Goal: Task Accomplishment & Management: Manage account settings

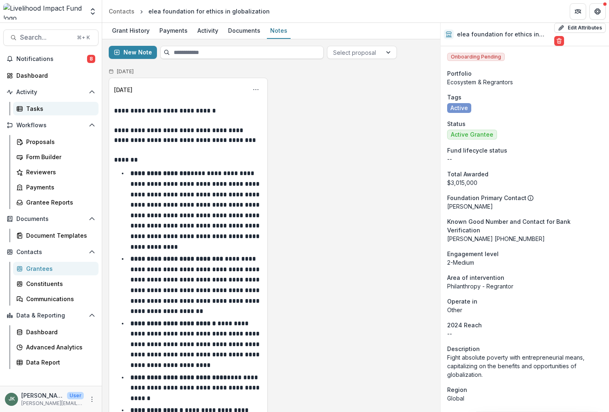
click at [31, 109] on div "Tasks" at bounding box center [59, 108] width 66 height 9
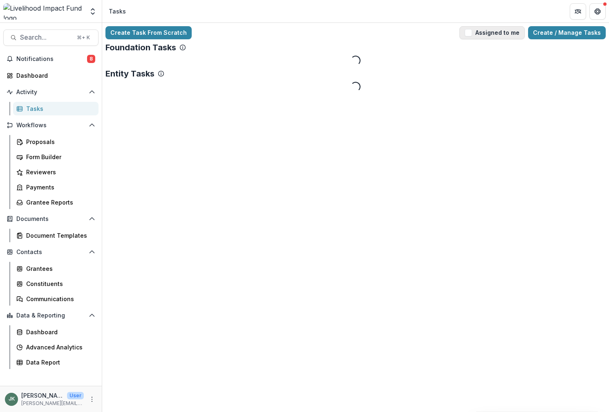
click at [472, 34] on span "button" at bounding box center [468, 32] width 7 height 7
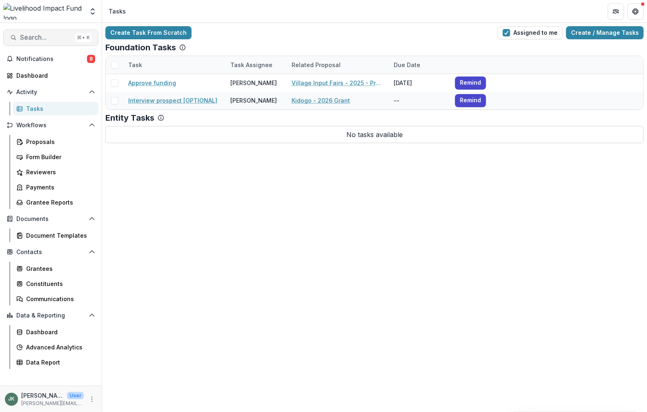
click at [26, 37] on span "Search..." at bounding box center [46, 38] width 52 height 8
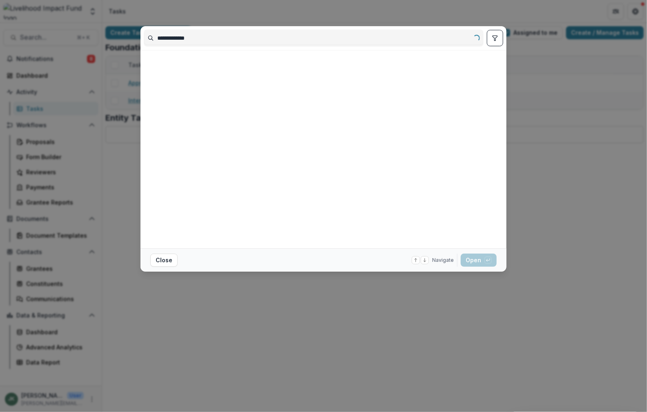
type input "**********"
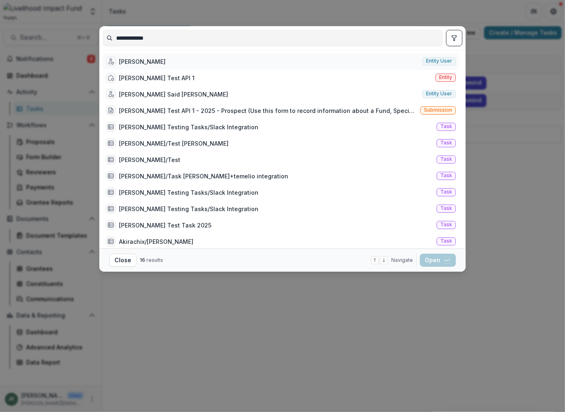
click at [242, 61] on div "[PERSON_NAME] Entity user" at bounding box center [281, 61] width 356 height 16
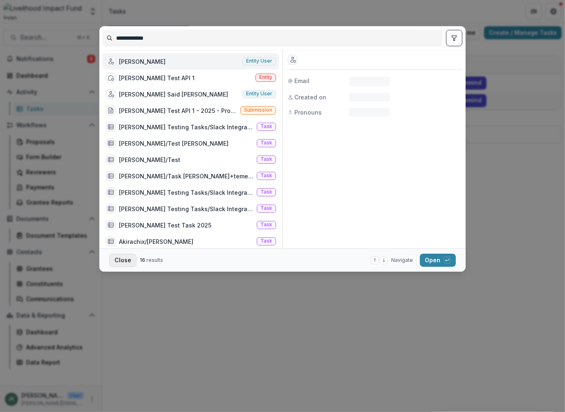
click at [119, 261] on button "Close" at bounding box center [122, 259] width 27 height 13
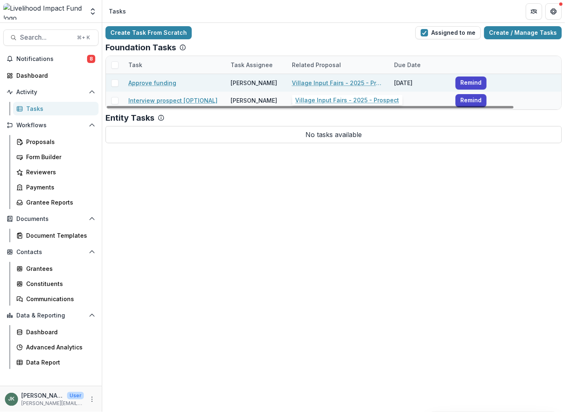
click at [319, 83] on link "Village Input Fairs - 2025 - Prospect" at bounding box center [338, 82] width 92 height 9
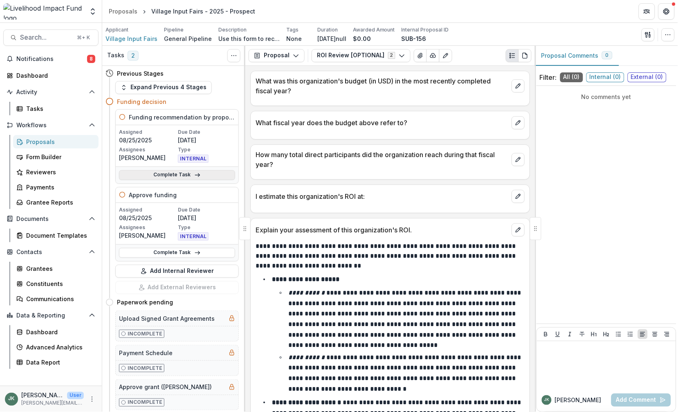
click at [204, 176] on link "Complete Task" at bounding box center [177, 175] width 116 height 10
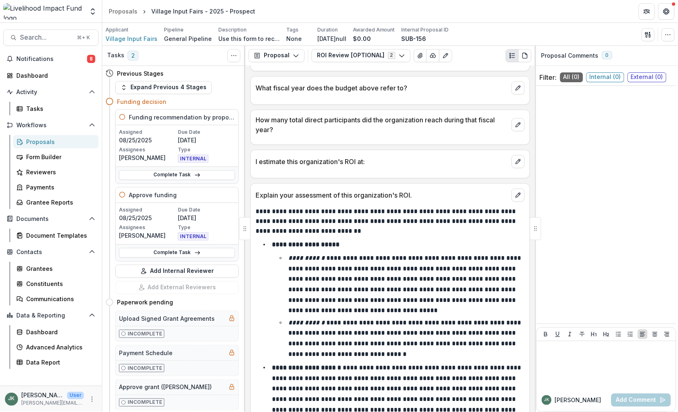
scroll to position [35, 0]
click at [169, 172] on link "Complete Task" at bounding box center [177, 175] width 116 height 10
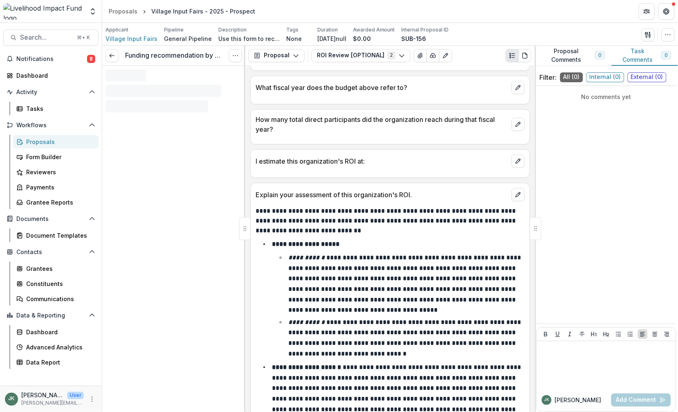
click at [146, 120] on div "Funding recommendation by proposal owner View task Cancel Task" at bounding box center [173, 229] width 143 height 366
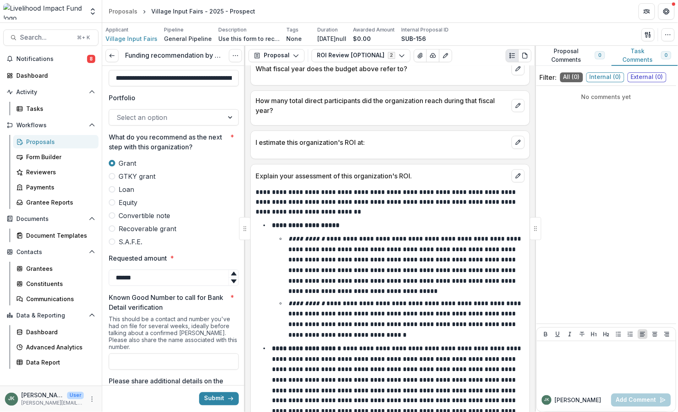
scroll to position [0, 0]
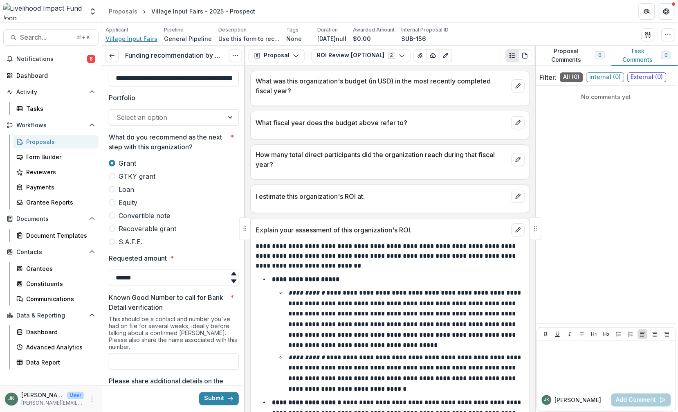
click at [135, 37] on span "Village Input Fairs" at bounding box center [131, 38] width 52 height 9
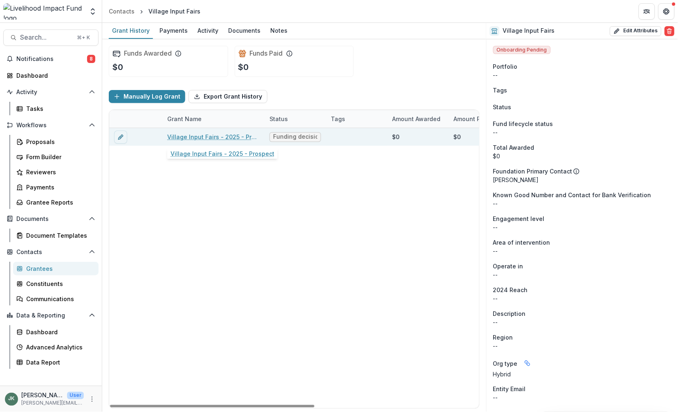
click at [211, 135] on link "Village Input Fairs - 2025 - Prospect" at bounding box center [213, 136] width 92 height 9
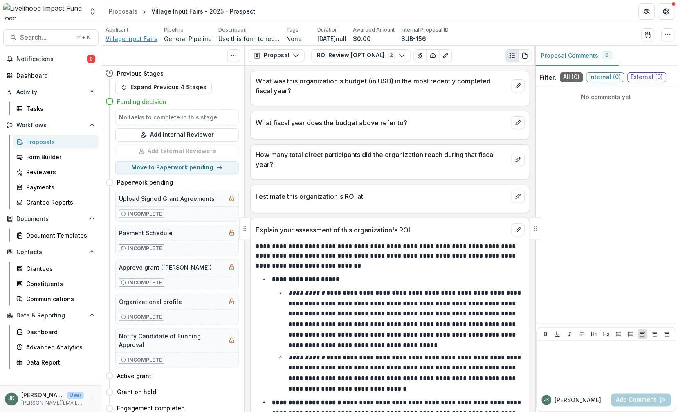
click at [135, 40] on span "Village Input Fairs" at bounding box center [131, 38] width 52 height 9
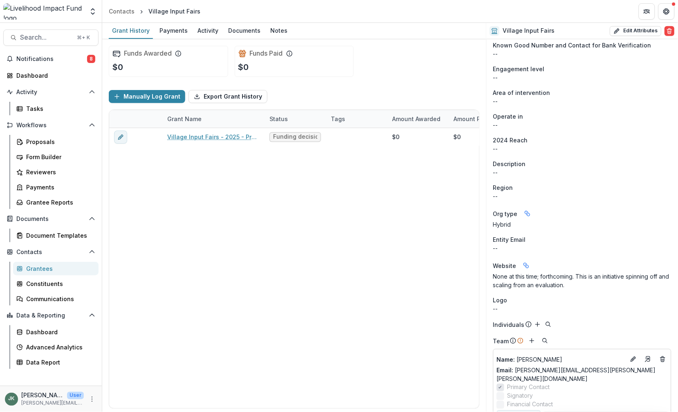
scroll to position [162, 0]
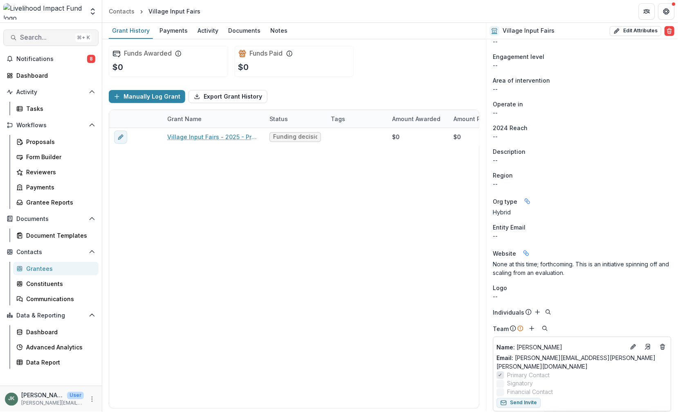
click at [23, 34] on span "Search..." at bounding box center [46, 38] width 52 height 8
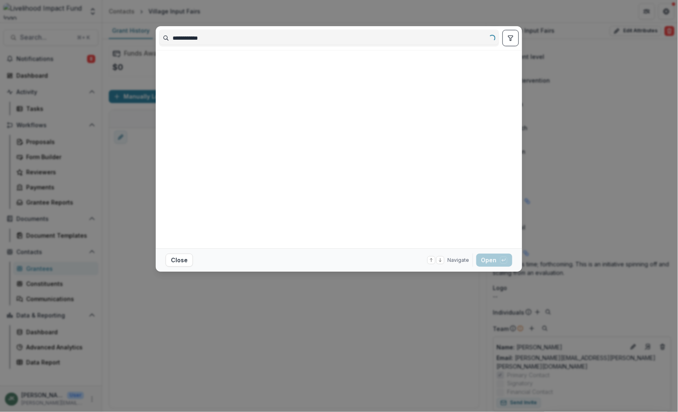
type input "**********"
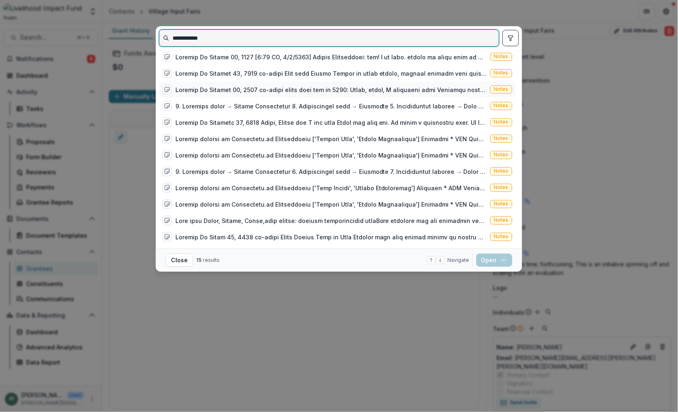
scroll to position [0, 0]
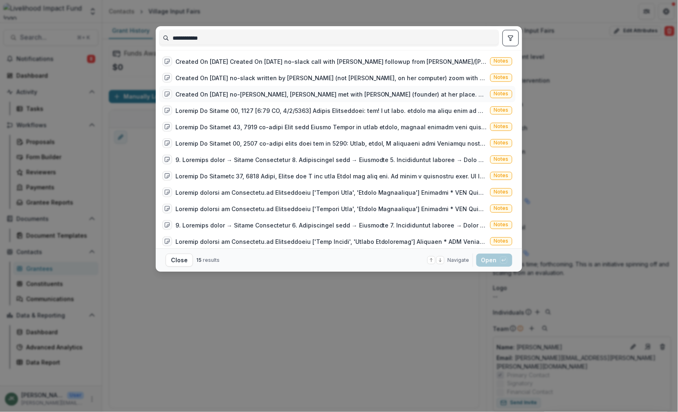
click at [303, 96] on div "Created On [DATE] no-[PERSON_NAME], [PERSON_NAME] met with [PERSON_NAME] (found…" at bounding box center [330, 94] width 311 height 9
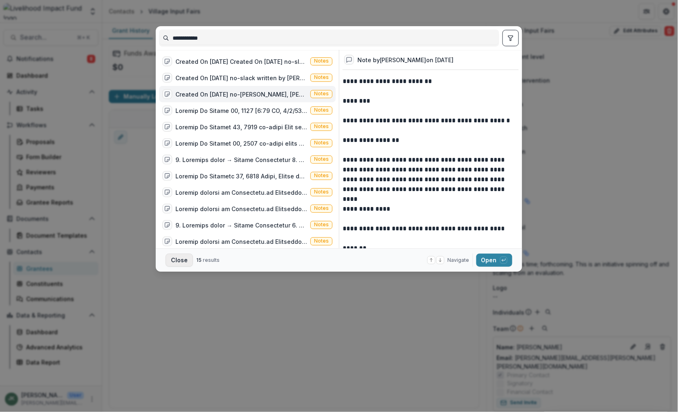
click at [186, 261] on button "Close" at bounding box center [179, 259] width 27 height 13
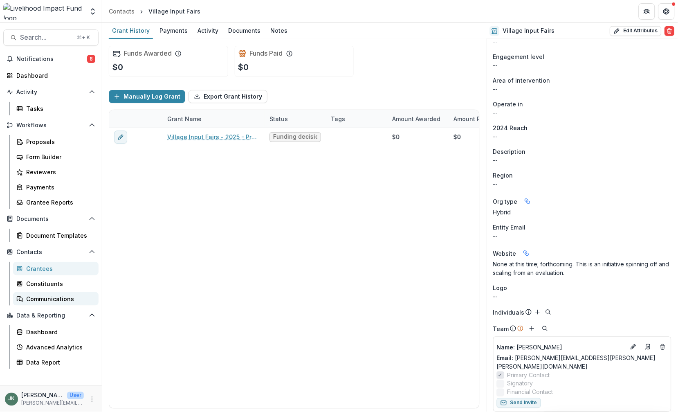
click at [58, 299] on div "Communications" at bounding box center [59, 298] width 66 height 9
